Goal: Task Accomplishment & Management: Manage account settings

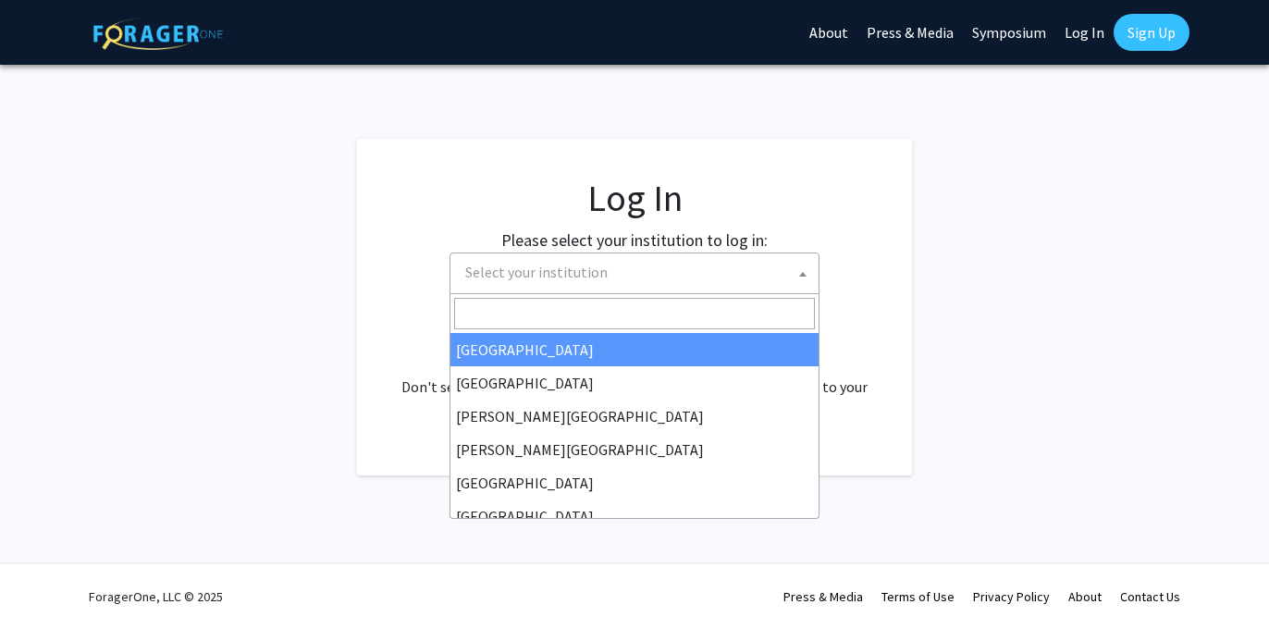
click at [721, 266] on span "Select your institution" at bounding box center [638, 272] width 361 height 38
select select "34"
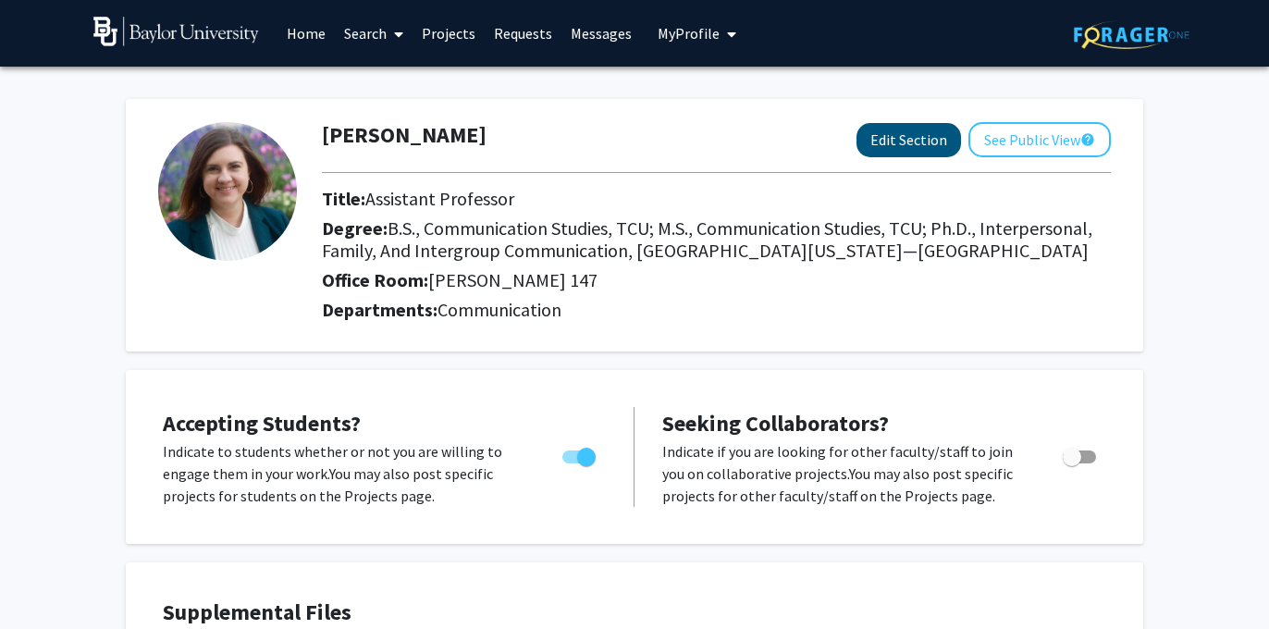
click at [890, 139] on button "Edit Section" at bounding box center [909, 140] width 105 height 34
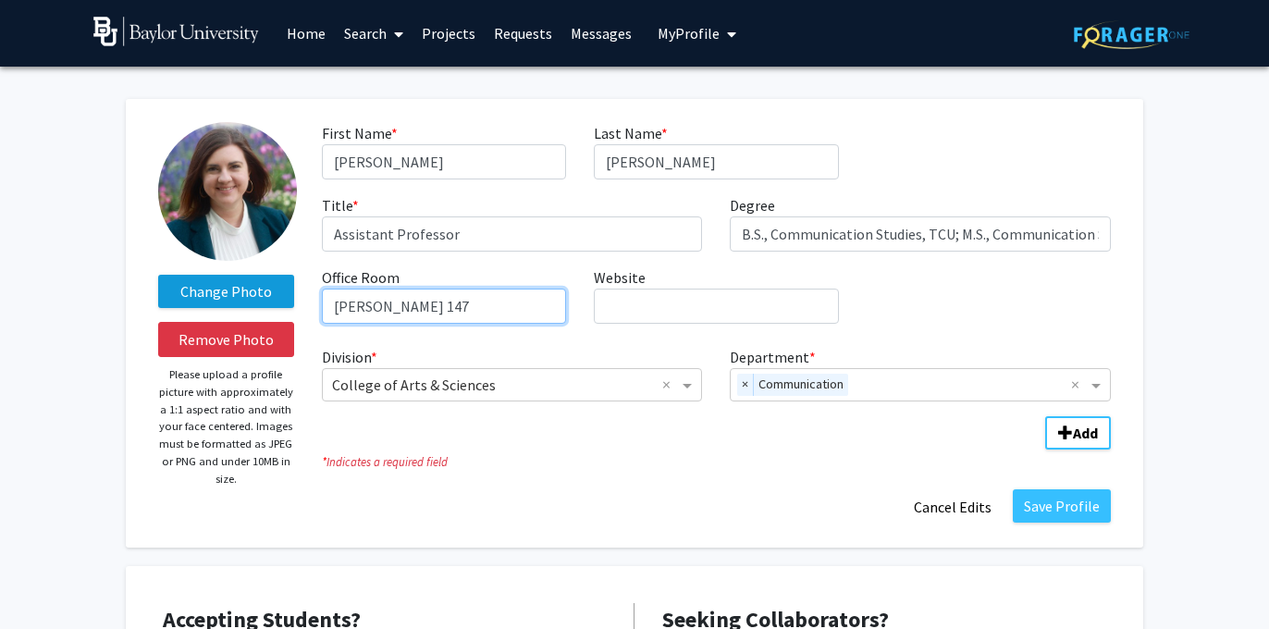
drag, startPoint x: 433, startPoint y: 313, endPoint x: 208, endPoint y: 308, distance: 224.8
click at [208, 308] on form "Change Photo Remove Photo Please upload a profile picture with approximately a …" at bounding box center [634, 323] width 980 height 402
type input "[PERSON_NAME] 304"
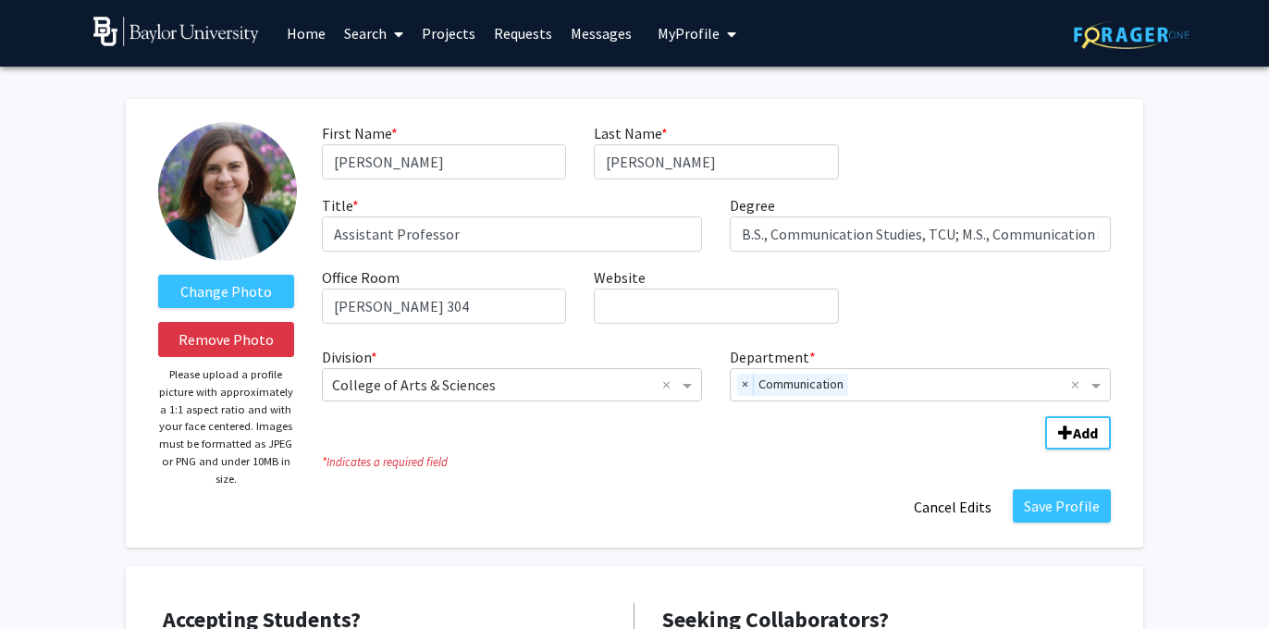
click at [952, 310] on div "First Name * required [PERSON_NAME] Last Name * required [PERSON_NAME] Title * …" at bounding box center [716, 230] width 817 height 216
click at [1073, 510] on button "Save Profile" at bounding box center [1062, 505] width 98 height 33
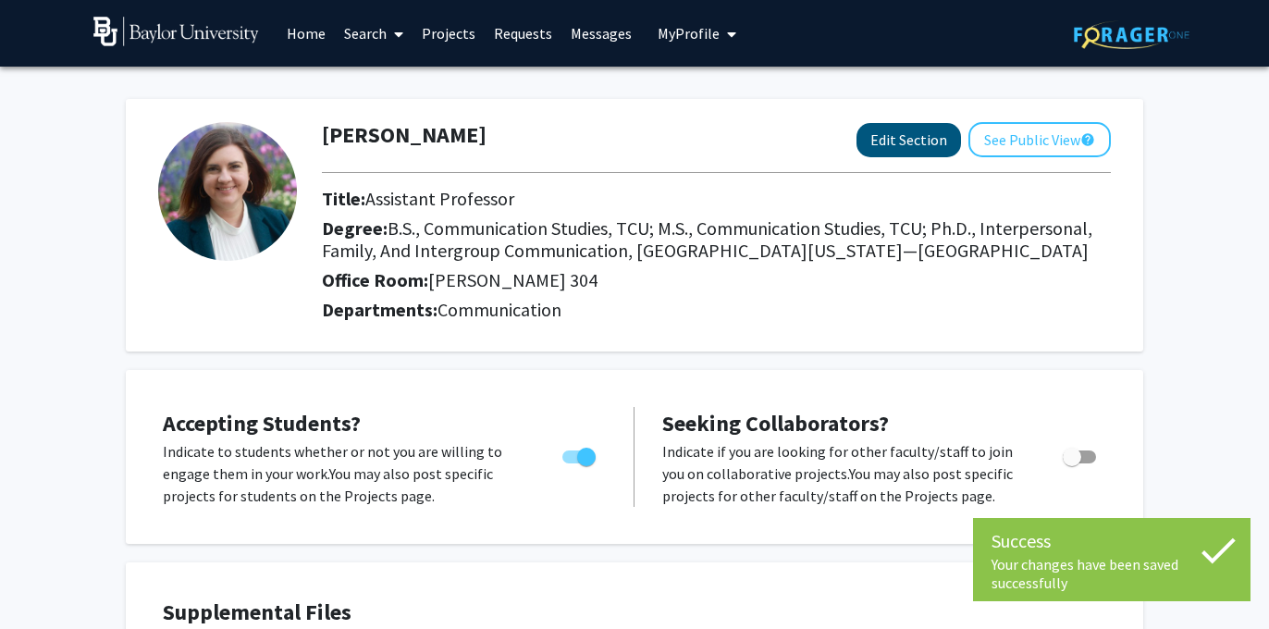
click at [909, 141] on button "Edit Section" at bounding box center [909, 140] width 105 height 34
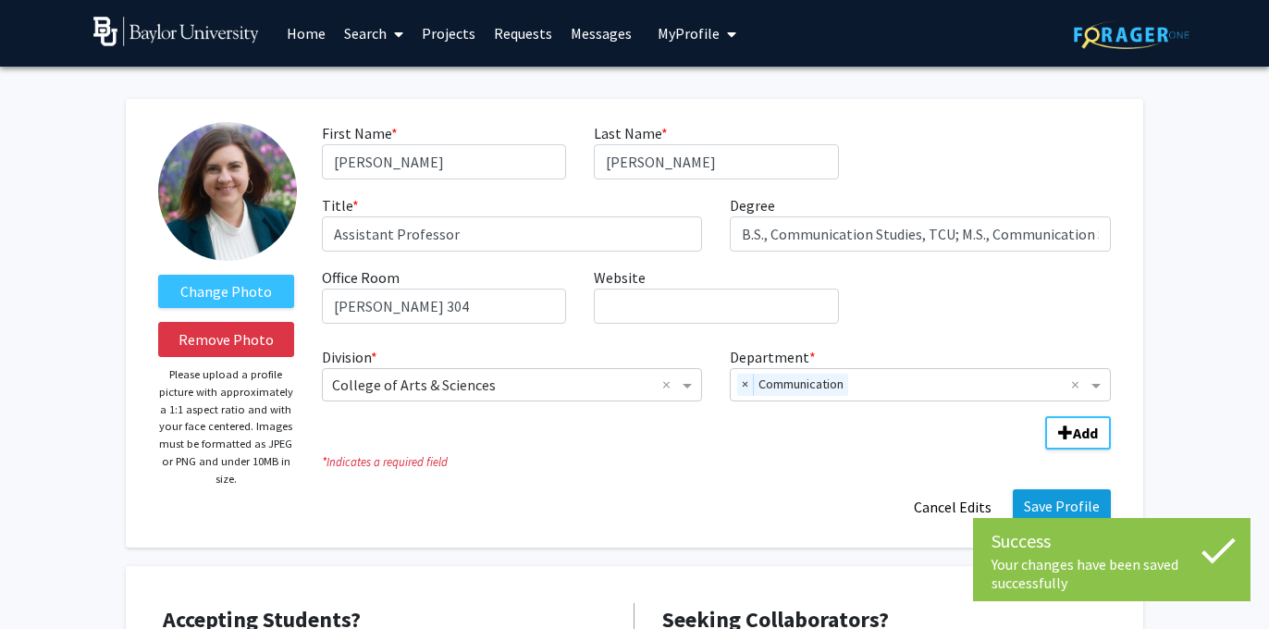
click at [1054, 503] on button "Save Profile" at bounding box center [1062, 505] width 98 height 33
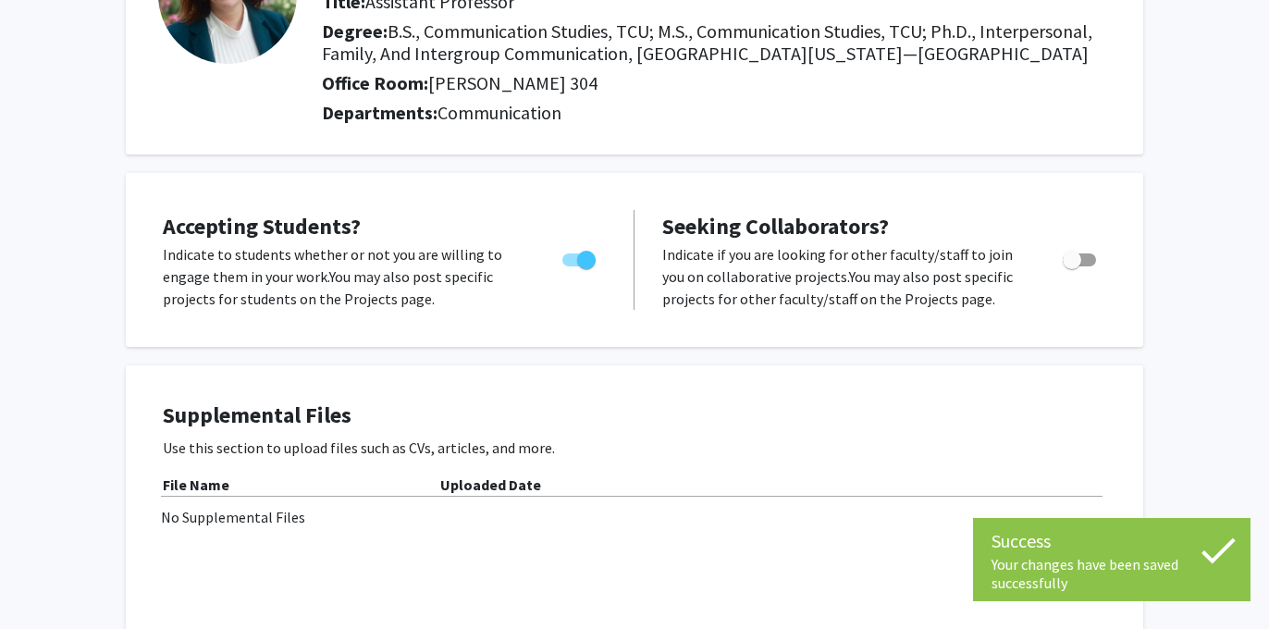
scroll to position [203, 0]
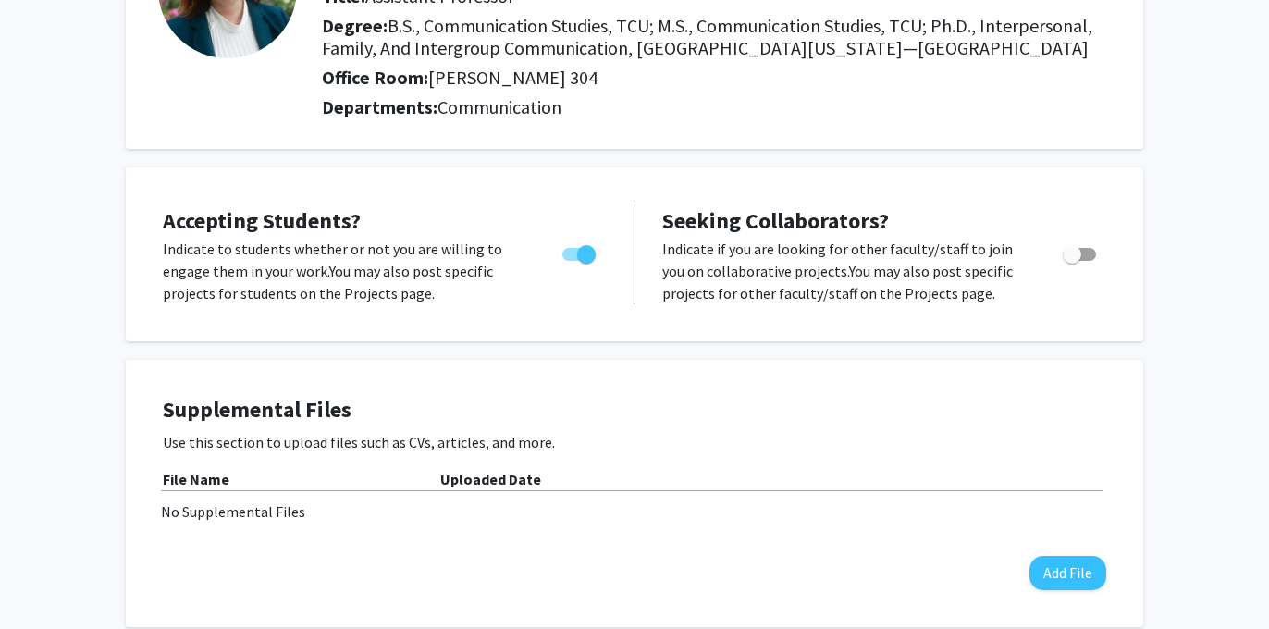
click at [1075, 260] on span "Toggle" at bounding box center [1072, 254] width 18 height 18
click at [1072, 261] on input "Toggle" at bounding box center [1071, 261] width 1 height 1
checkbox input "true"
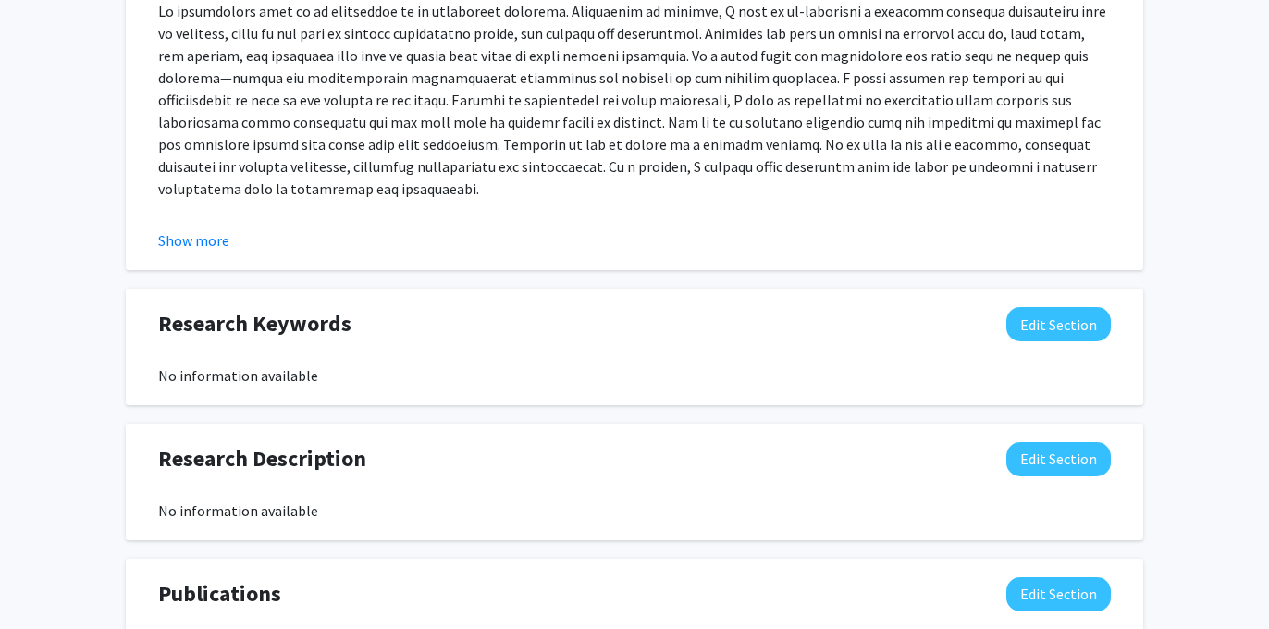
scroll to position [943, 0]
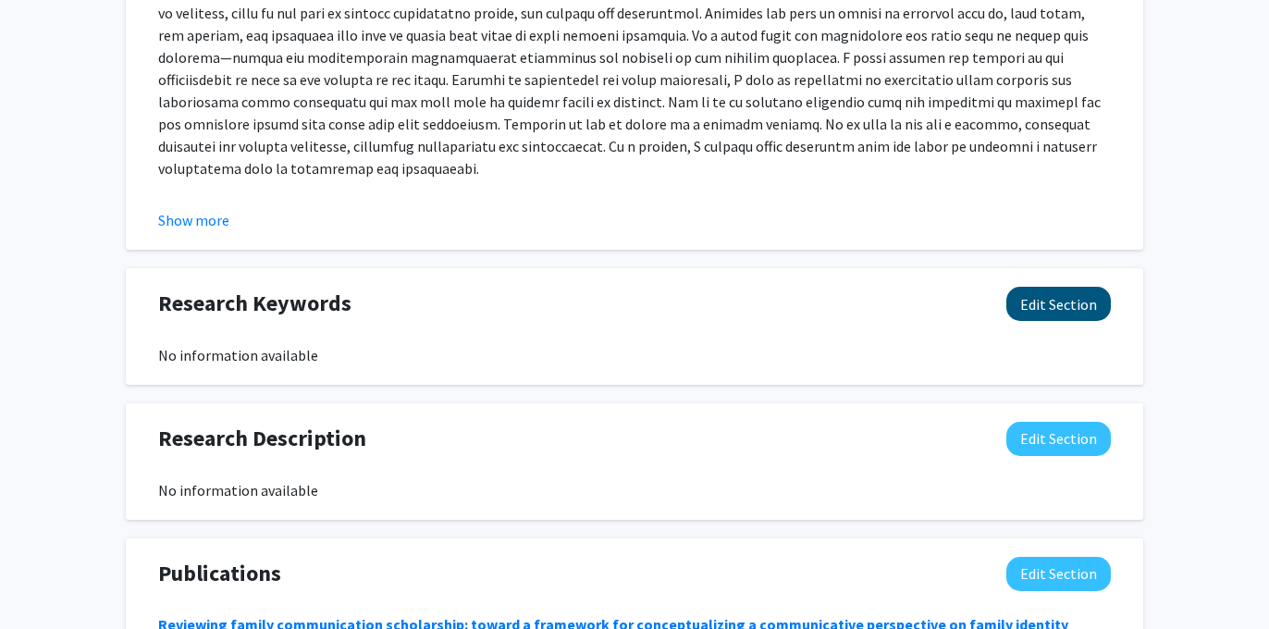
click at [1057, 302] on button "Edit Section" at bounding box center [1058, 304] width 105 height 34
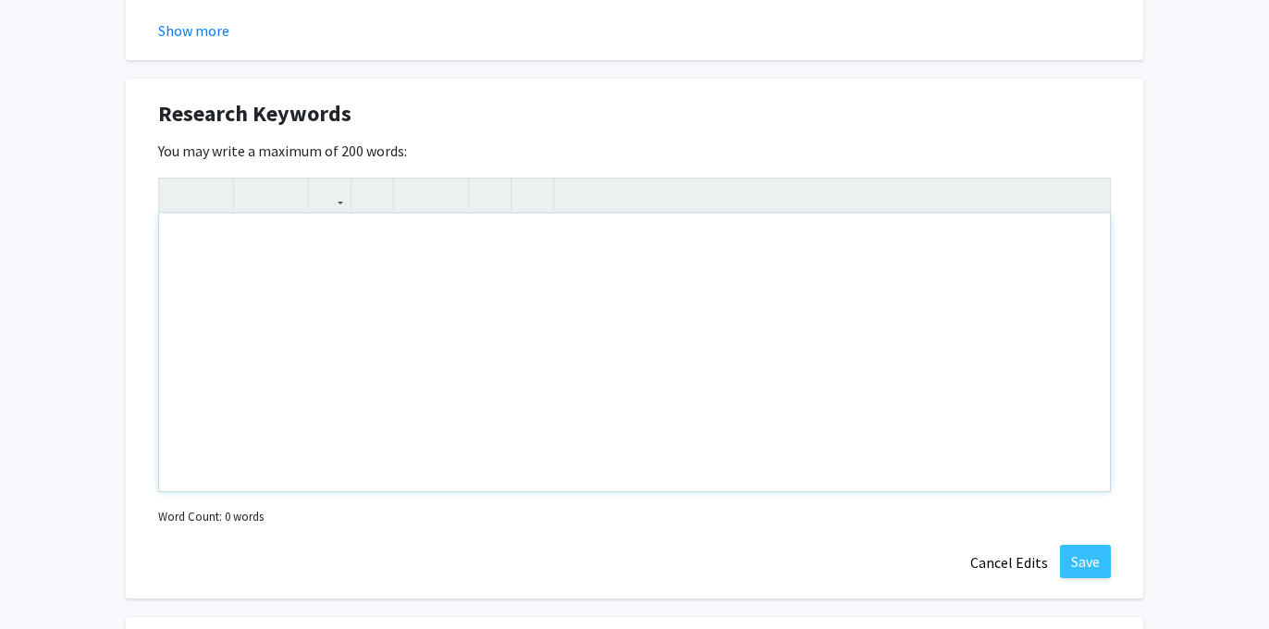
scroll to position [1133, 0]
click at [432, 255] on div "Note to users with screen readers: Please deactivate our accessibility plugin f…" at bounding box center [634, 352] width 951 height 277
type textarea "Interpersonal Communication, Family Communication, Intergroup Communication, He…"
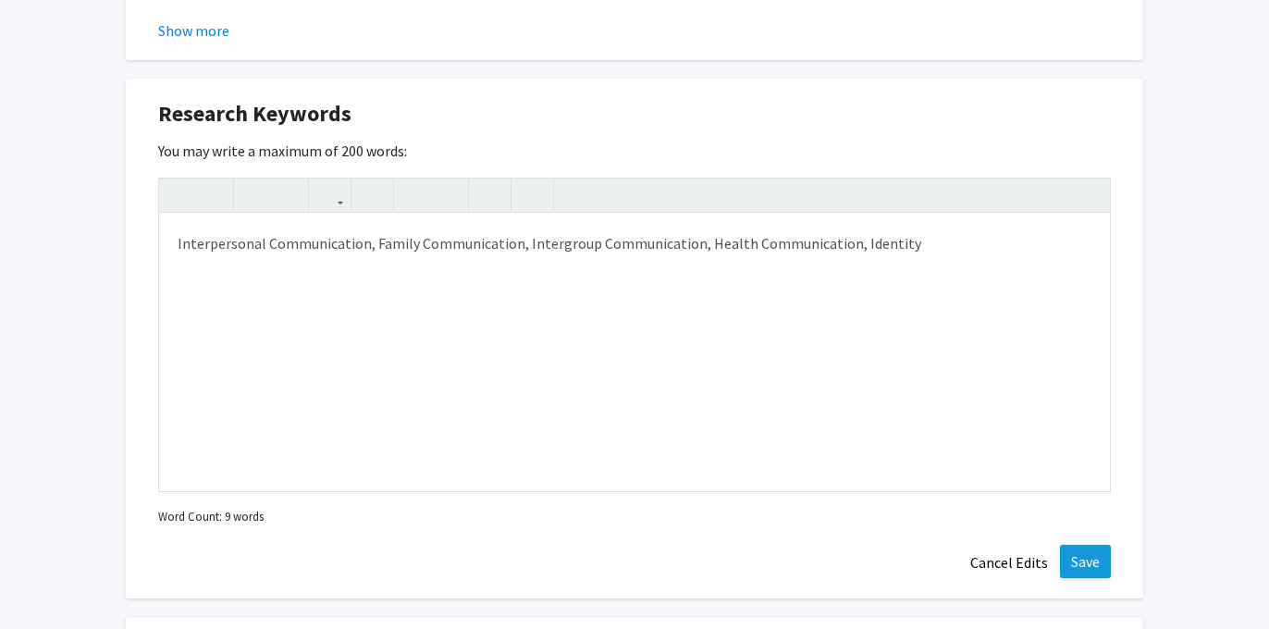
click at [1100, 571] on button "Save" at bounding box center [1085, 561] width 51 height 33
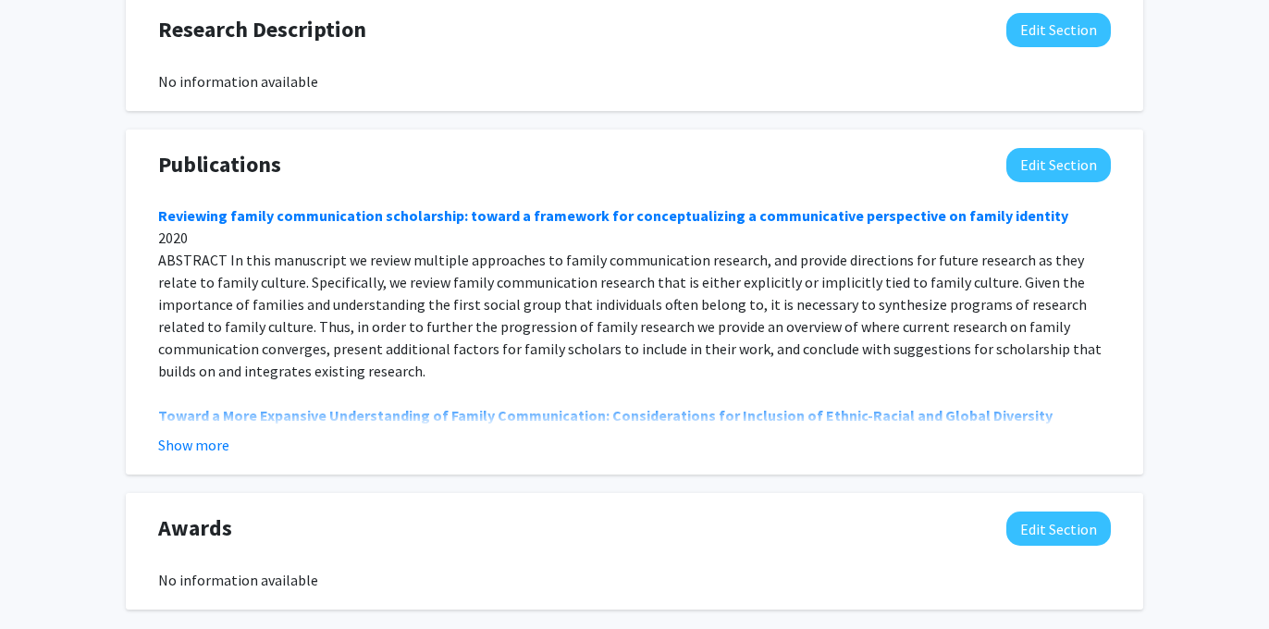
scroll to position [1360, 0]
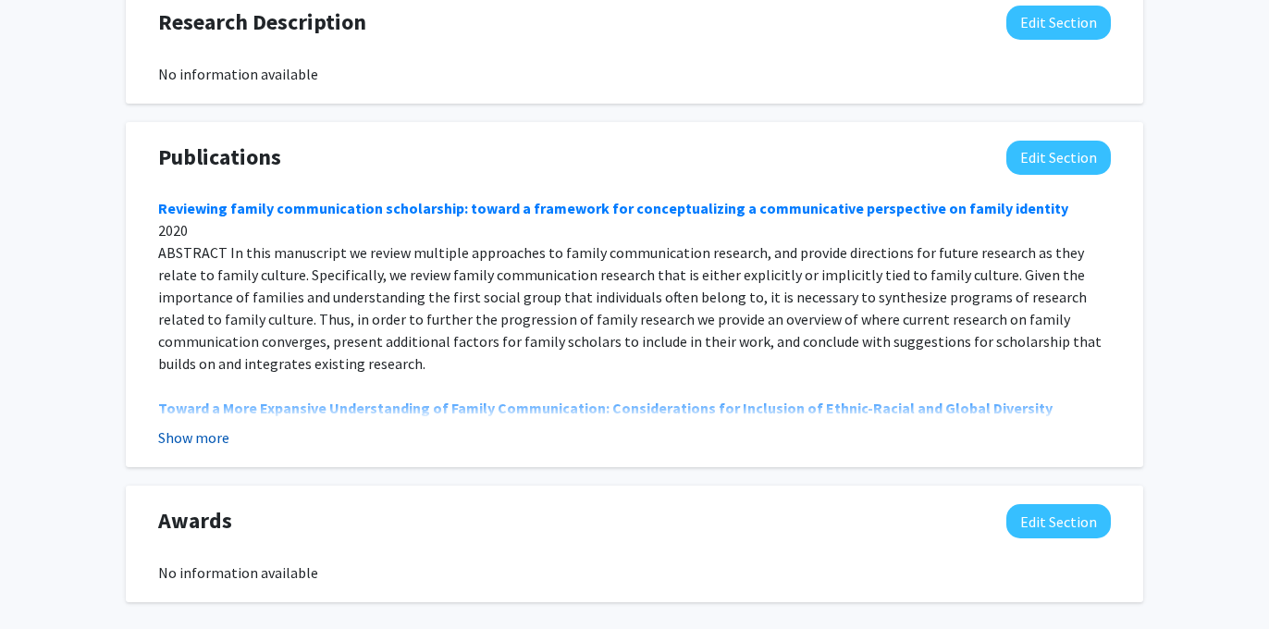
click at [200, 438] on button "Show more" at bounding box center [193, 437] width 71 height 22
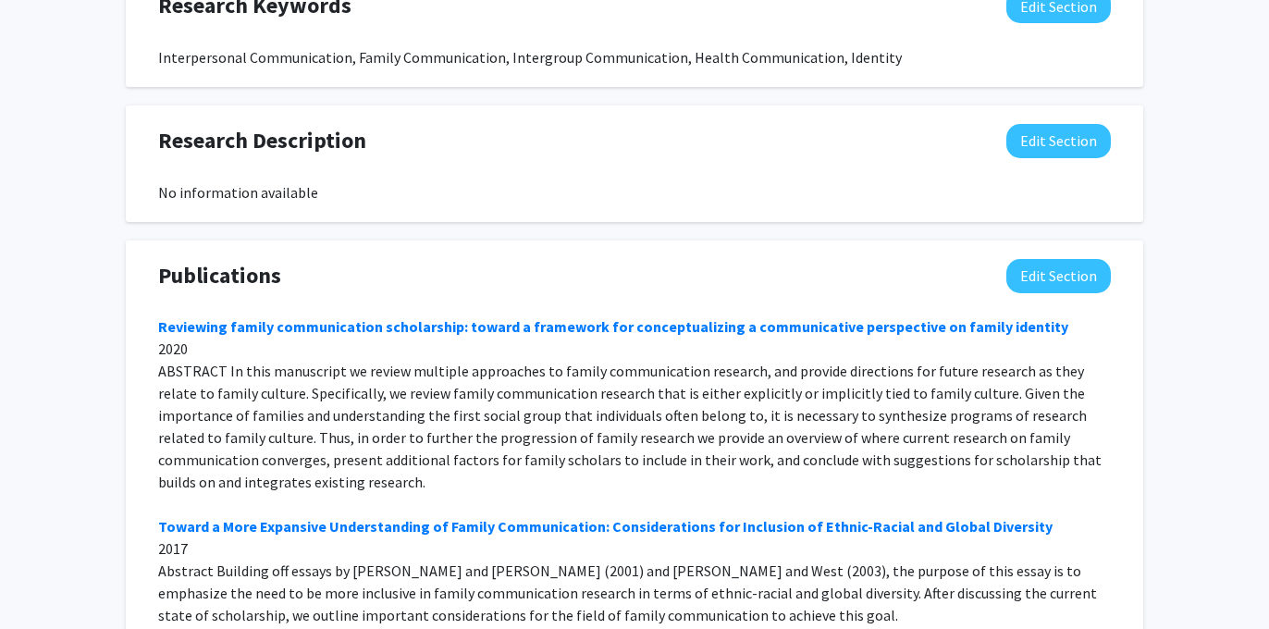
scroll to position [1241, 0]
click at [1034, 277] on button "Edit Section" at bounding box center [1058, 276] width 105 height 34
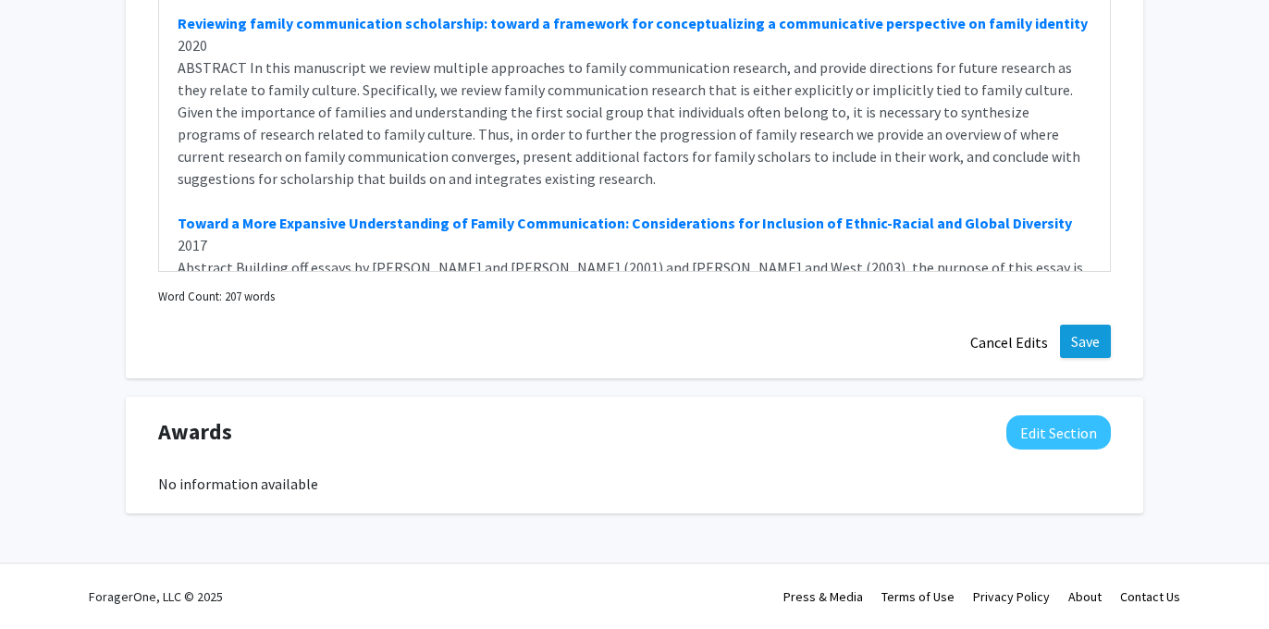
click at [1090, 340] on button "Save" at bounding box center [1085, 341] width 51 height 33
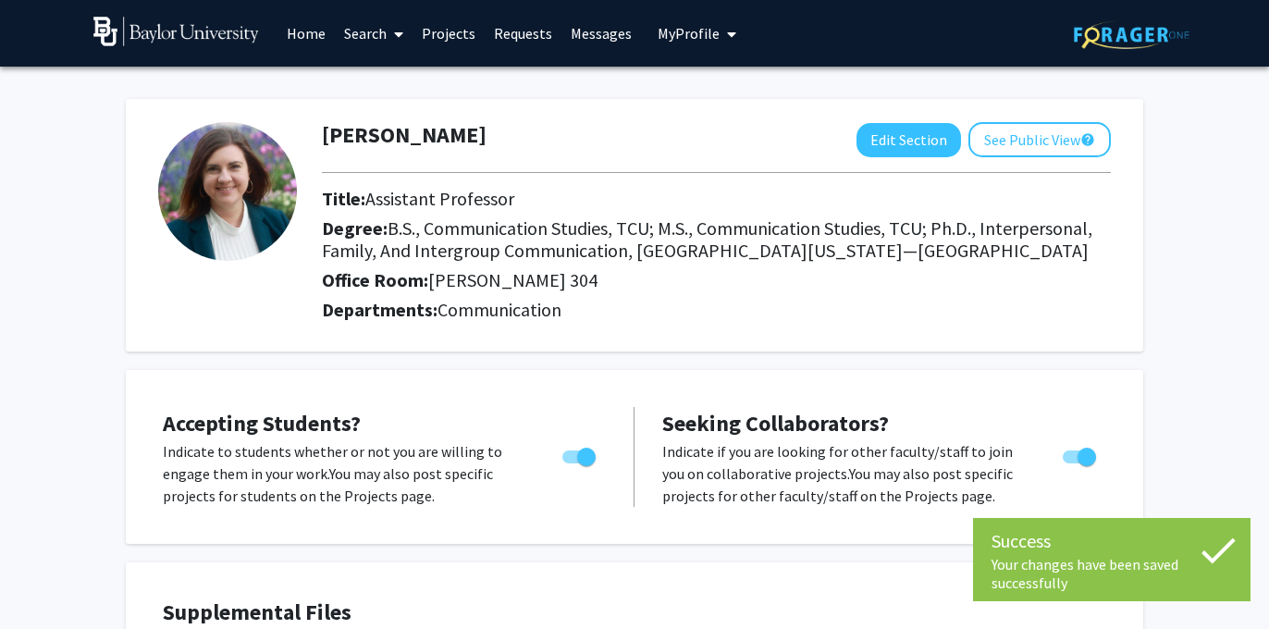
scroll to position [0, 0]
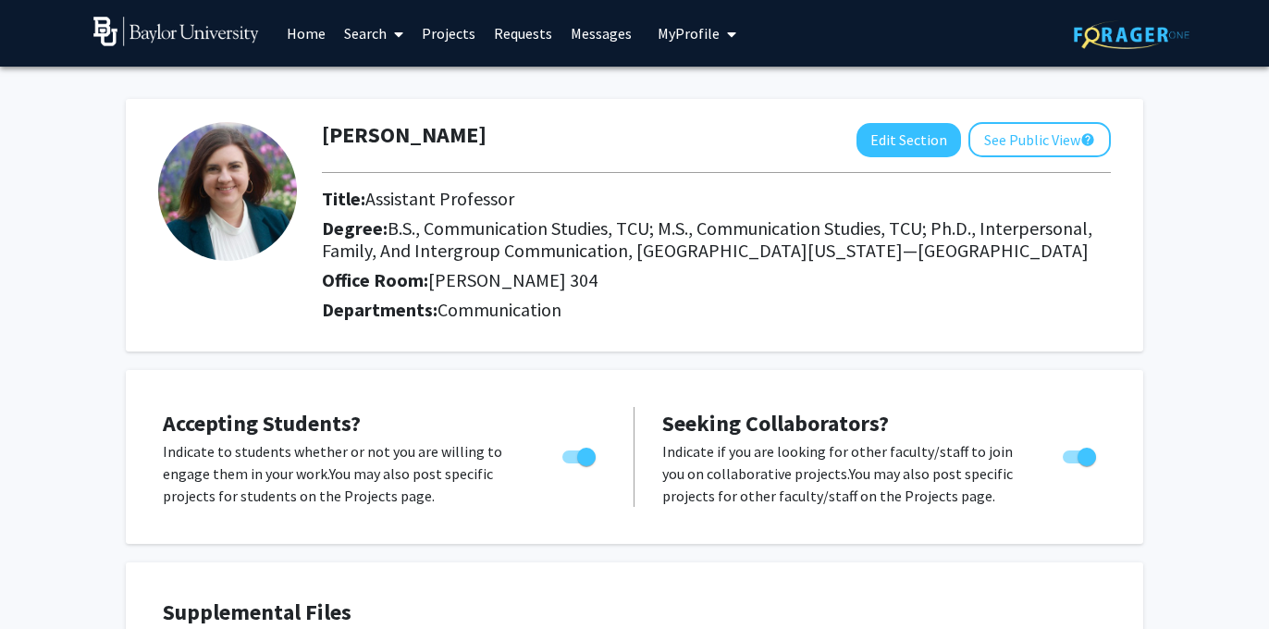
click at [603, 24] on link "Messages" at bounding box center [601, 33] width 80 height 65
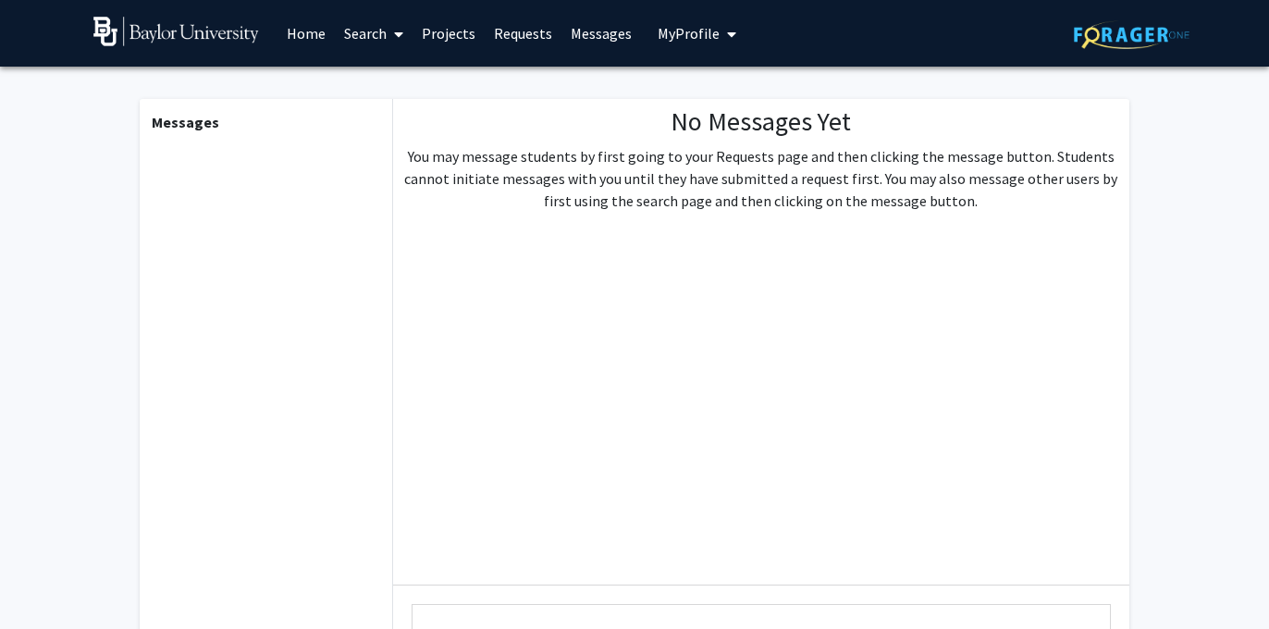
click at [526, 34] on link "Requests" at bounding box center [523, 33] width 77 height 65
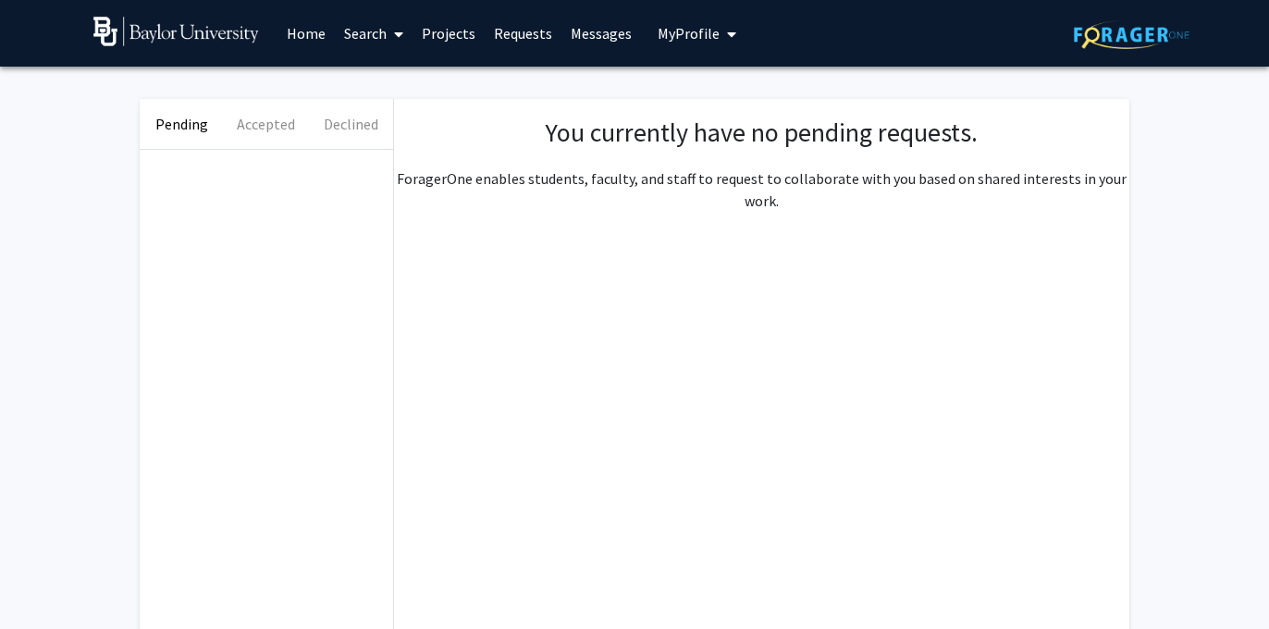
click at [452, 35] on link "Projects" at bounding box center [449, 33] width 72 height 65
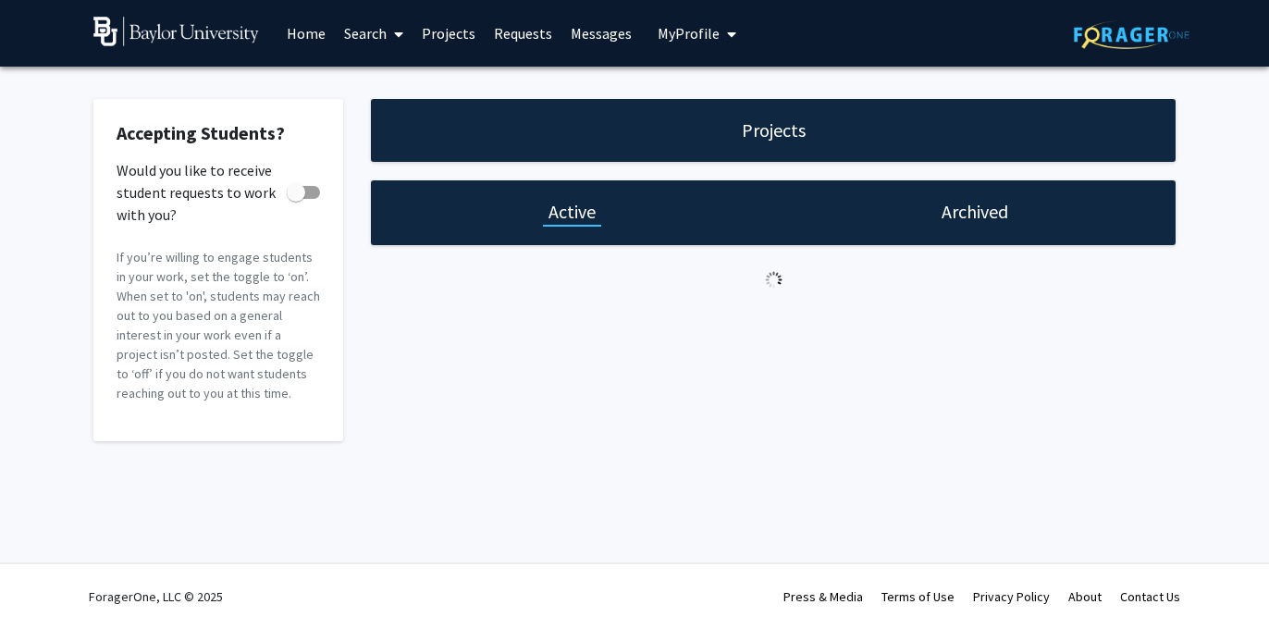
checkbox input "true"
